Goal: Task Accomplishment & Management: Complete application form

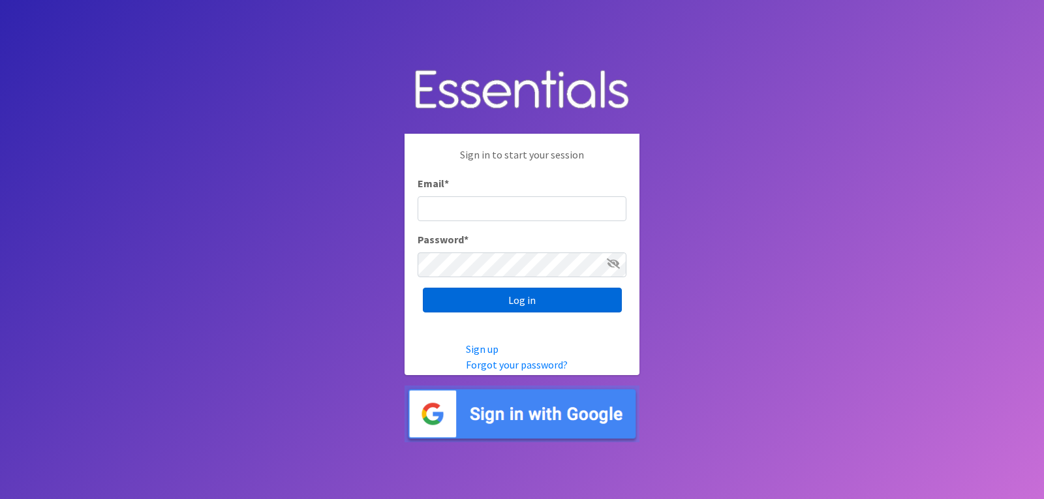
type input "lacey@familynetworknwa.com"
click at [564, 296] on input "Log in" at bounding box center [522, 300] width 199 height 25
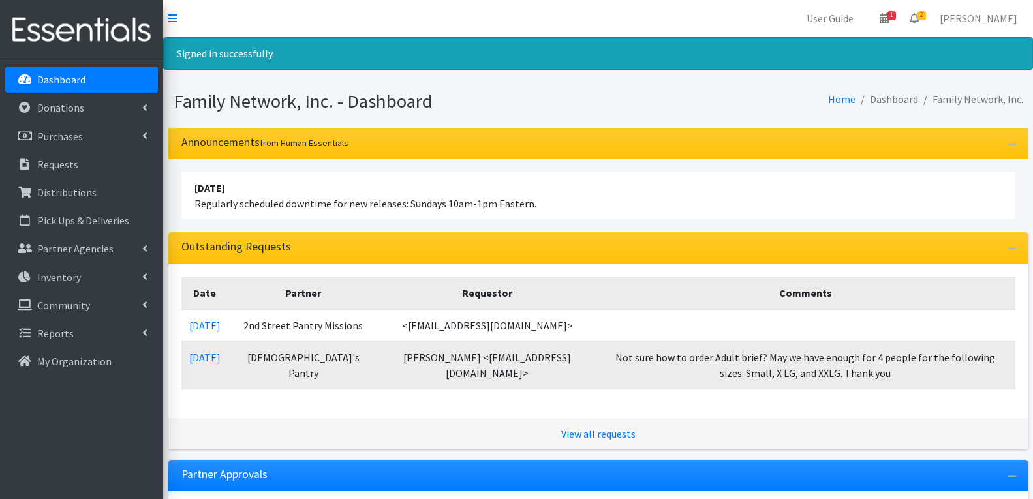
scroll to position [65, 0]
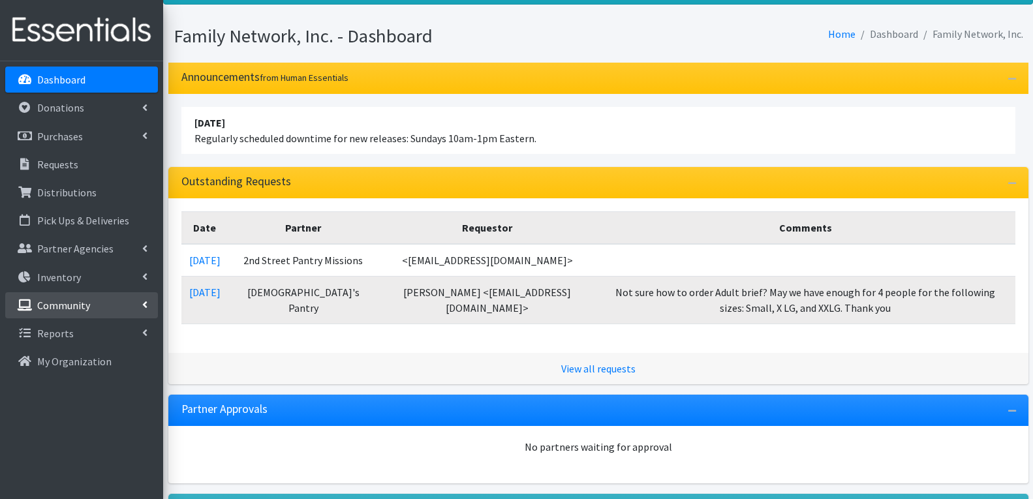
click at [146, 300] on icon at bounding box center [144, 305] width 5 height 10
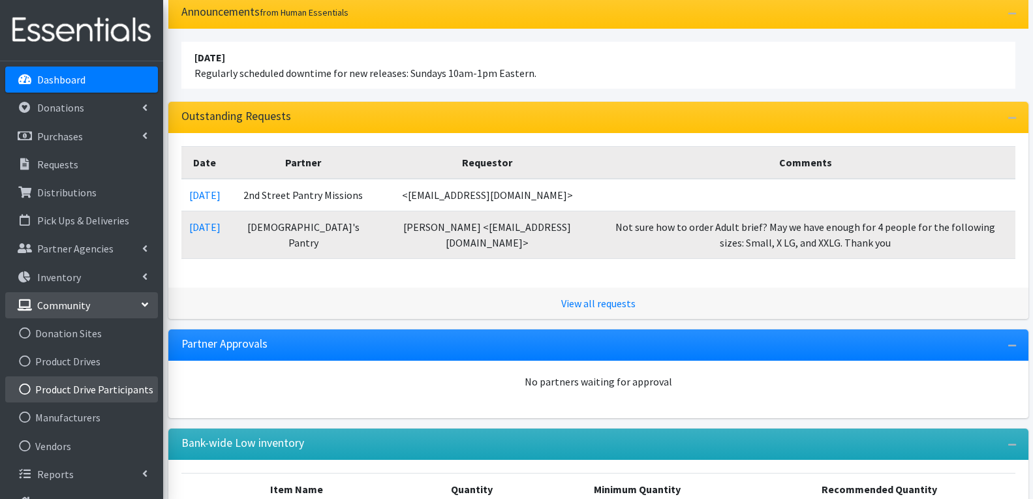
scroll to position [196, 0]
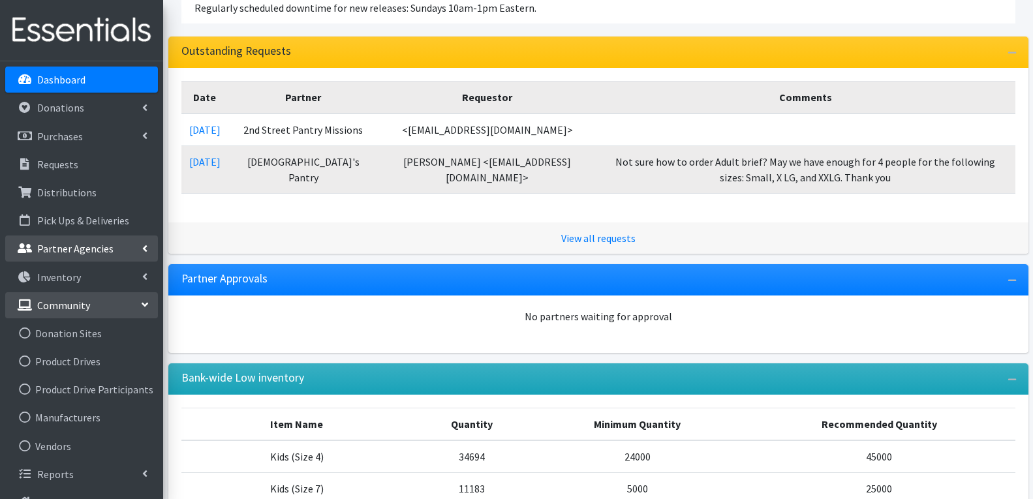
click at [140, 252] on link "Partner Agencies" at bounding box center [81, 249] width 153 height 26
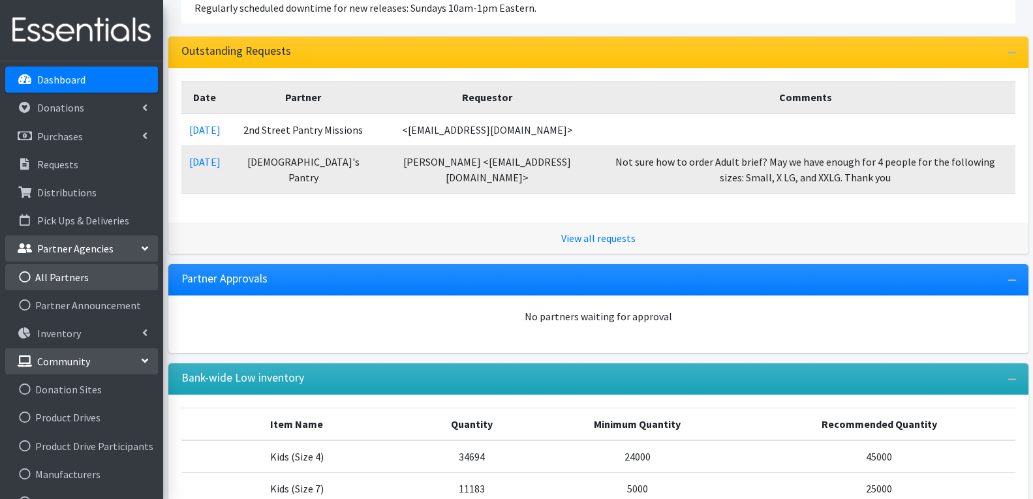
click at [47, 281] on link "All Partners" at bounding box center [81, 277] width 153 height 26
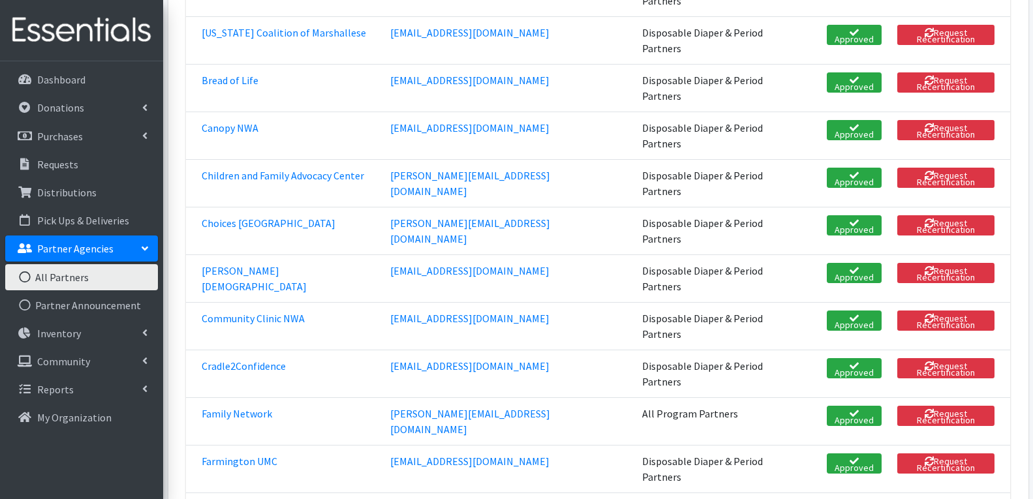
scroll to position [392, 0]
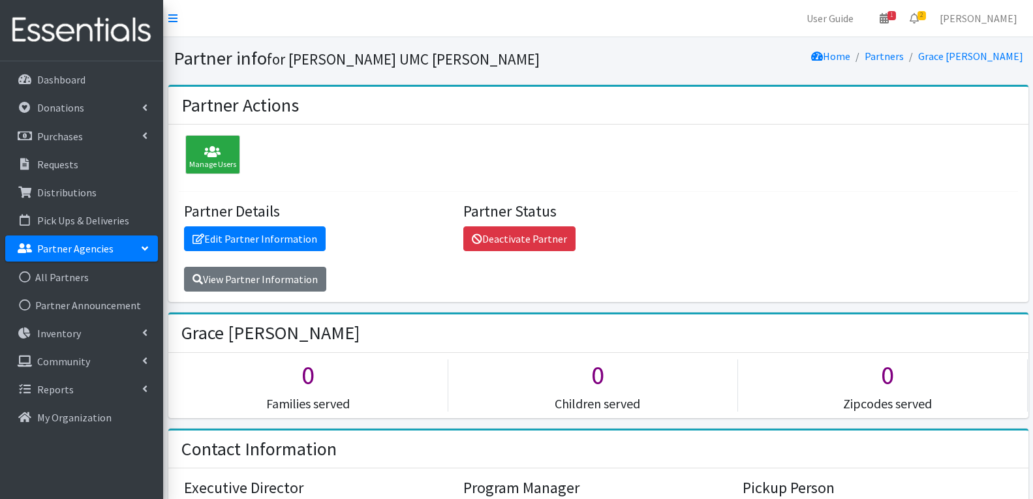
click at [179, 151] on link "Manage Users" at bounding box center [209, 156] width 61 height 13
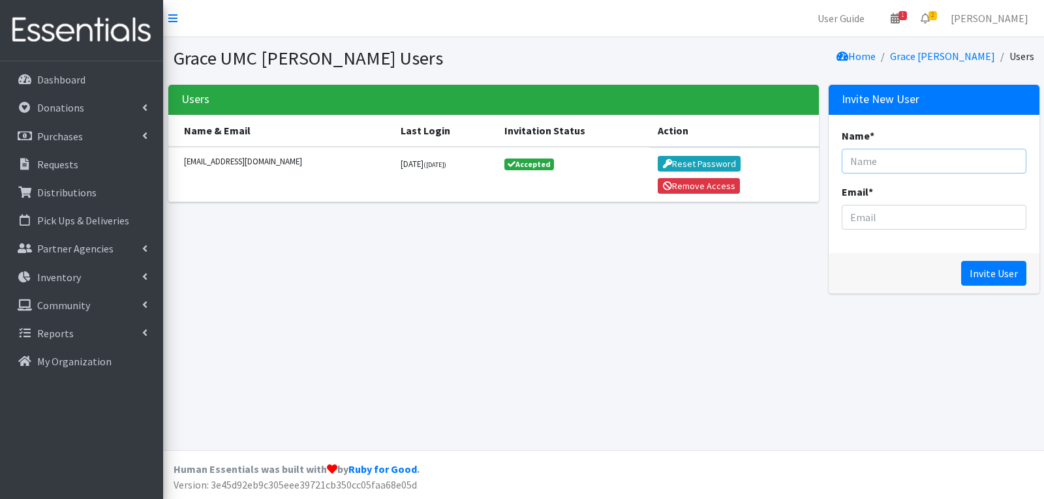
click at [894, 172] on input "Name *" at bounding box center [934, 161] width 185 height 25
type input "[PERSON_NAME]"
click at [904, 213] on input "Email *" at bounding box center [934, 217] width 185 height 25
type input "[EMAIL_ADDRESS][DOMAIN_NAME]"
click at [985, 273] on input "Invite User" at bounding box center [993, 273] width 65 height 25
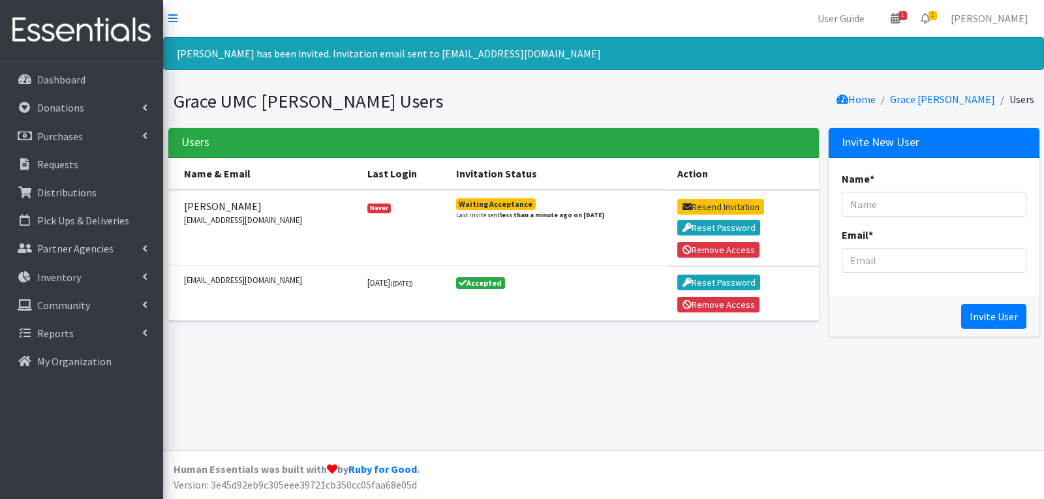
click at [67, 65] on div "Dashboard Donations All Donations New Donation Purchases All Purchases [GEOGRAP…" at bounding box center [81, 292] width 163 height 462
click at [69, 76] on p "Dashboard" at bounding box center [61, 79] width 48 height 13
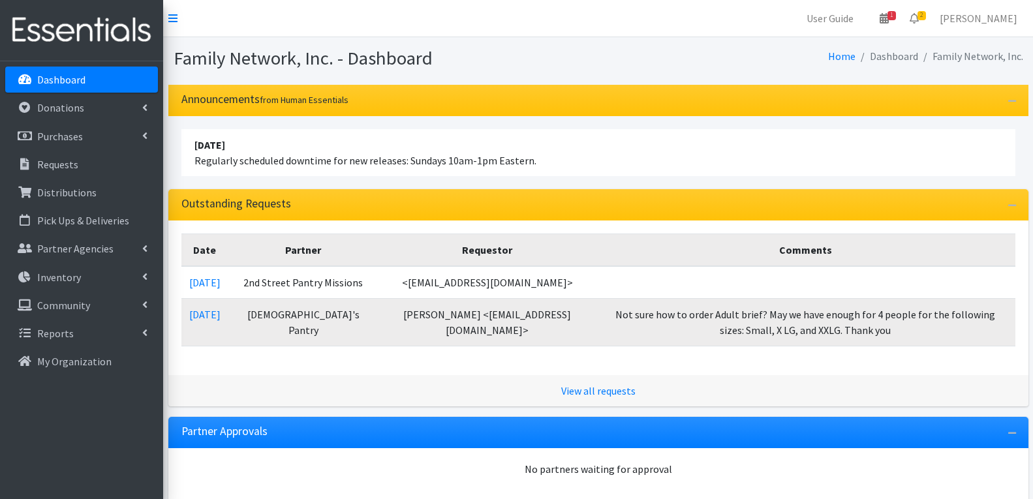
click at [114, 81] on link "Dashboard" at bounding box center [81, 80] width 153 height 26
click at [79, 159] on link "Requests" at bounding box center [81, 164] width 153 height 26
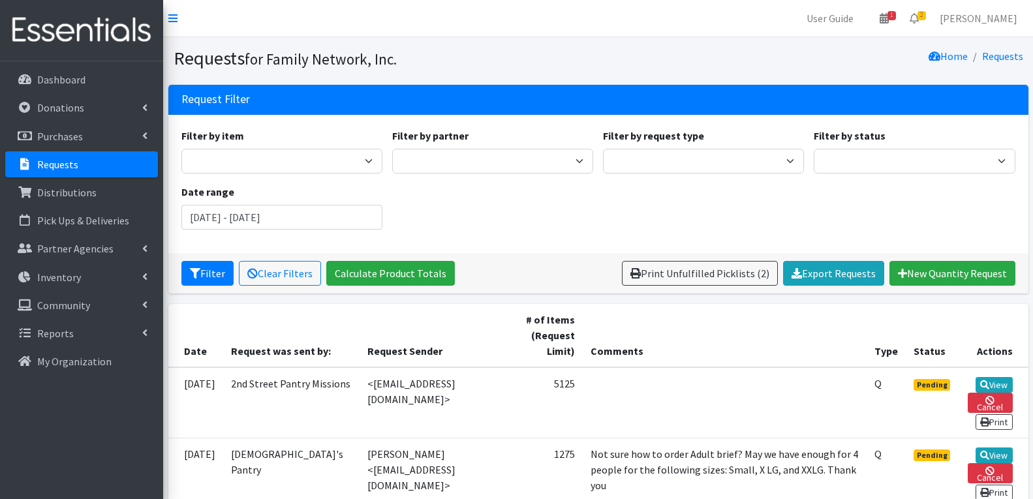
click at [33, 162] on link "Requests" at bounding box center [81, 164] width 153 height 26
click at [53, 167] on p "Requests" at bounding box center [57, 164] width 41 height 13
